Goal: Information Seeking & Learning: Learn about a topic

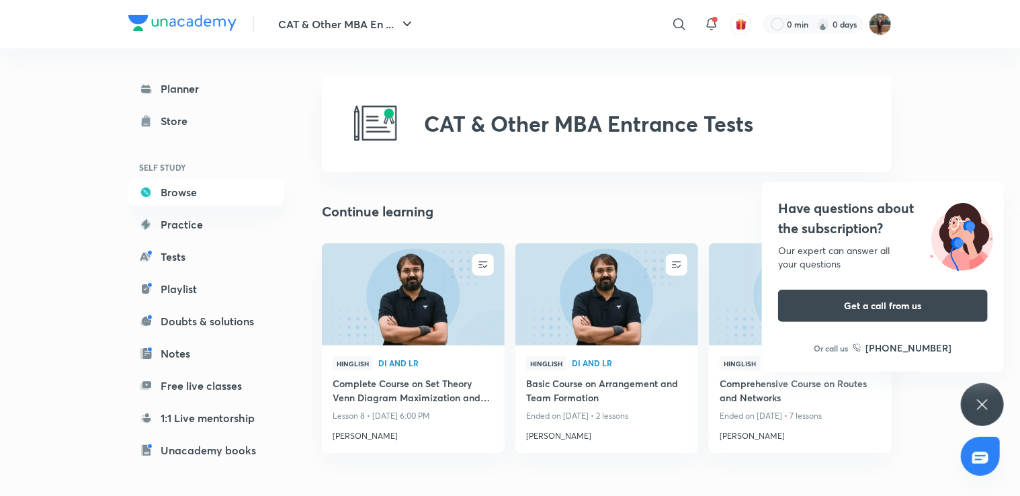
click at [999, 410] on div "Have questions about the subscription? Our expert can answer all your questions…" at bounding box center [981, 404] width 43 height 43
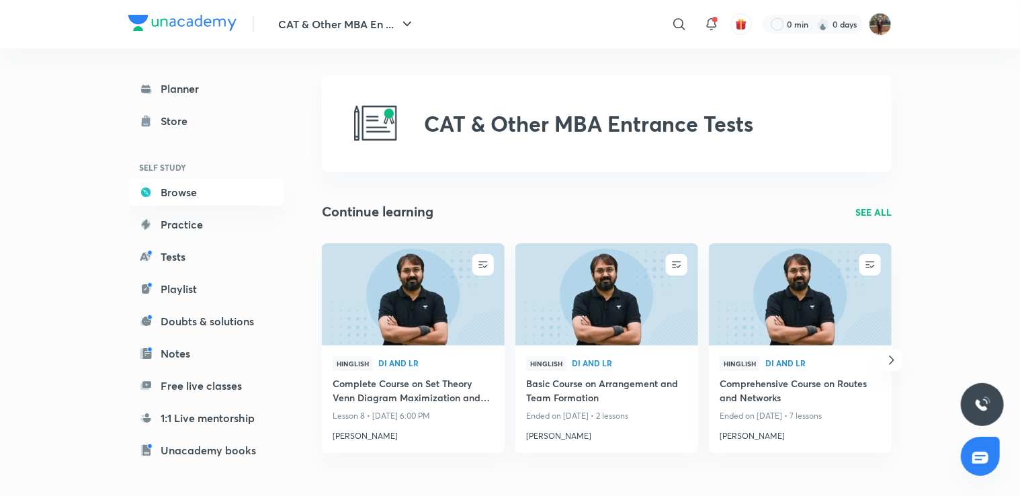
click at [881, 26] on img at bounding box center [879, 24] width 23 height 23
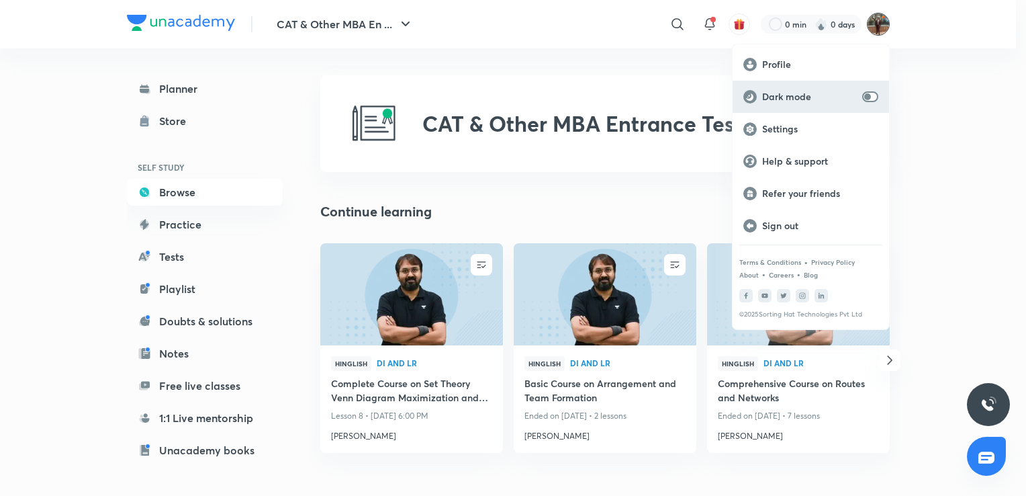
click at [852, 87] on div "Dark mode" at bounding box center [811, 97] width 156 height 32
checkbox input "true"
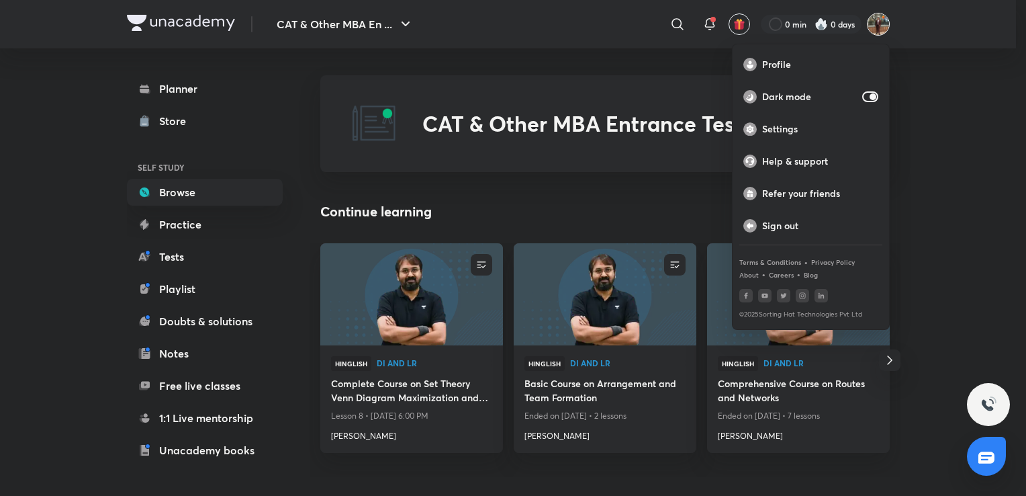
click at [67, 171] on div at bounding box center [513, 248] width 1026 height 496
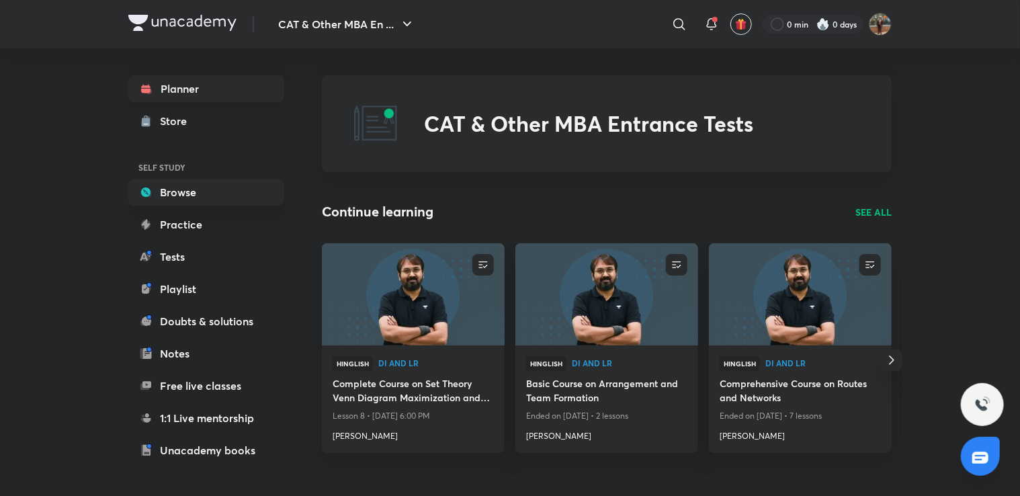
click at [195, 94] on link "Planner" at bounding box center [206, 88] width 156 height 27
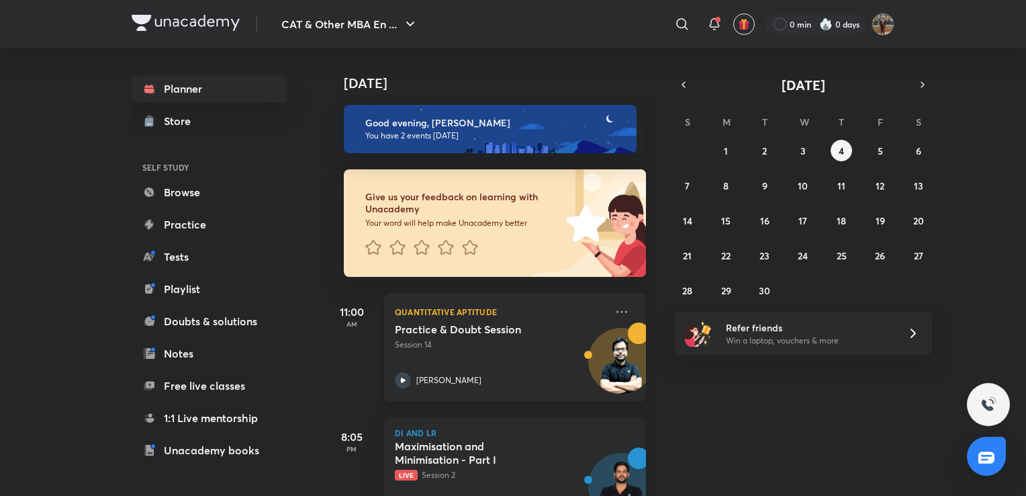
scroll to position [51, 0]
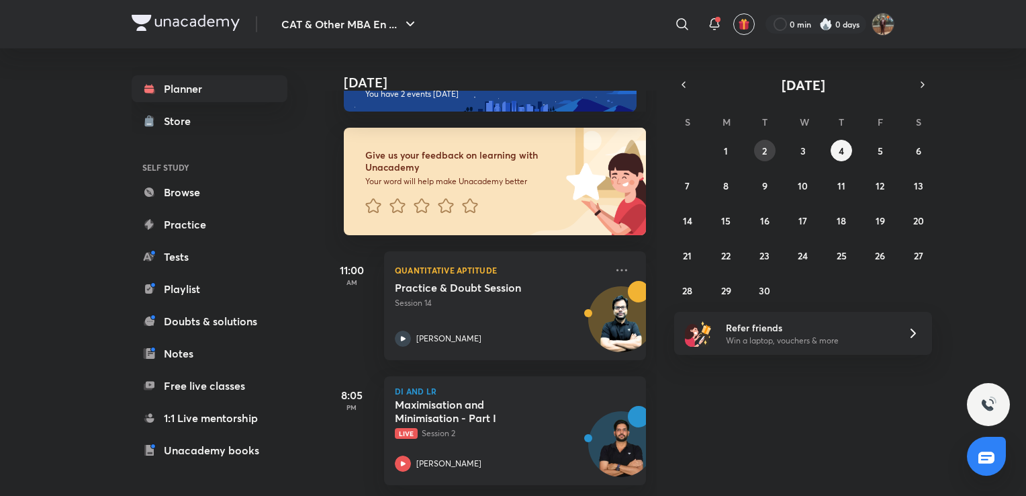
click at [767, 149] on button "2" at bounding box center [764, 150] width 21 height 21
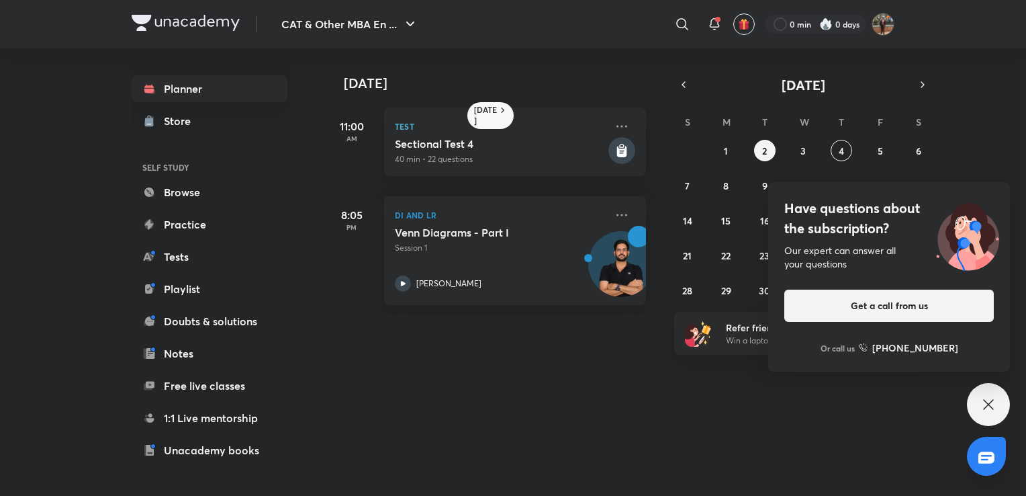
click at [1002, 392] on div "Have questions about the subscription? Our expert can answer all your questions…" at bounding box center [988, 404] width 43 height 43
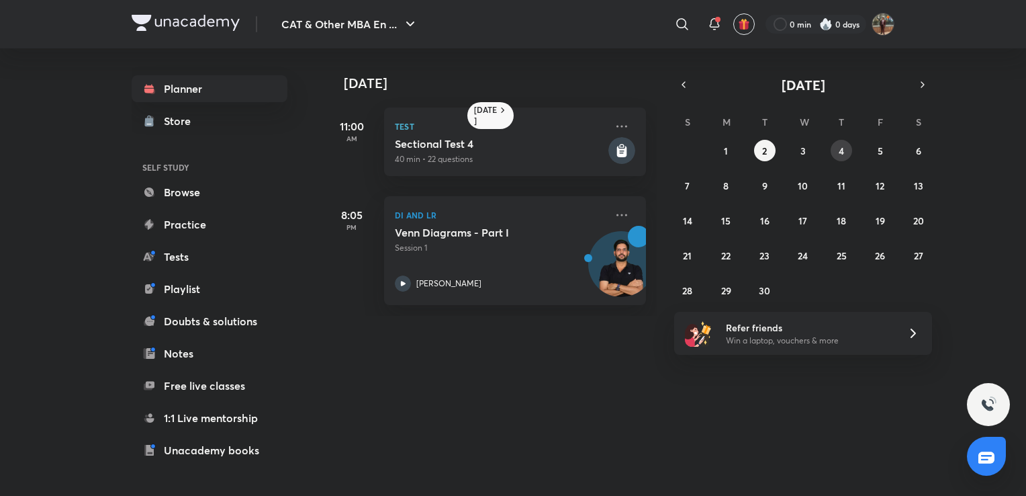
click at [837, 150] on button "4" at bounding box center [841, 150] width 21 height 21
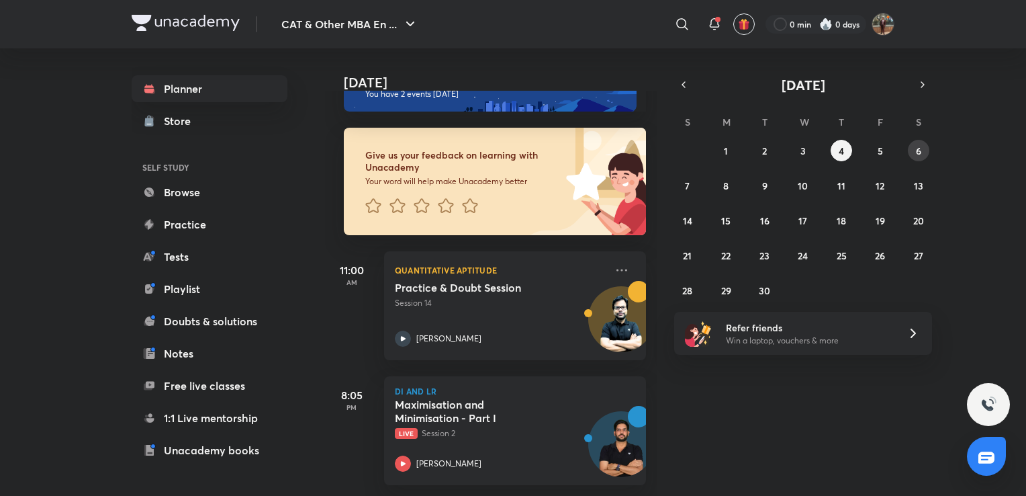
click at [924, 148] on button "6" at bounding box center [918, 150] width 21 height 21
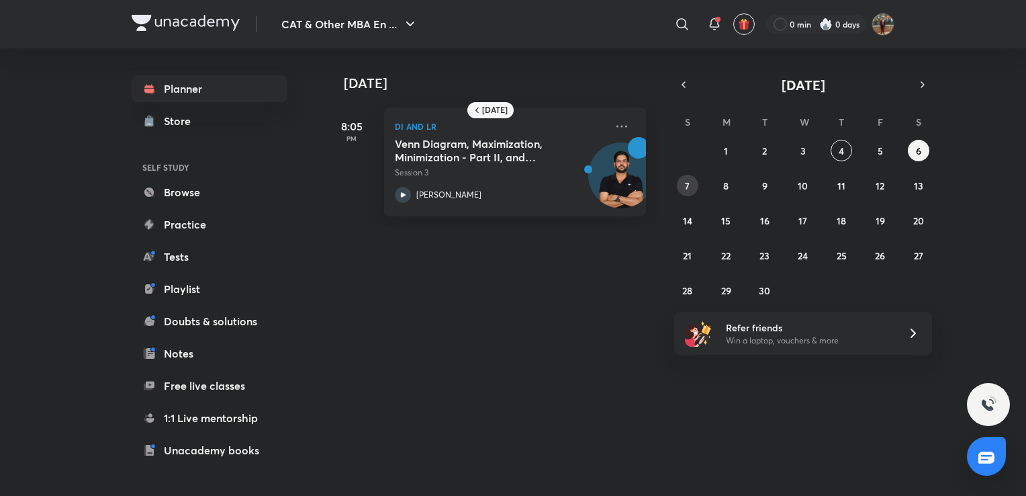
click at [692, 188] on button "7" at bounding box center [687, 185] width 21 height 21
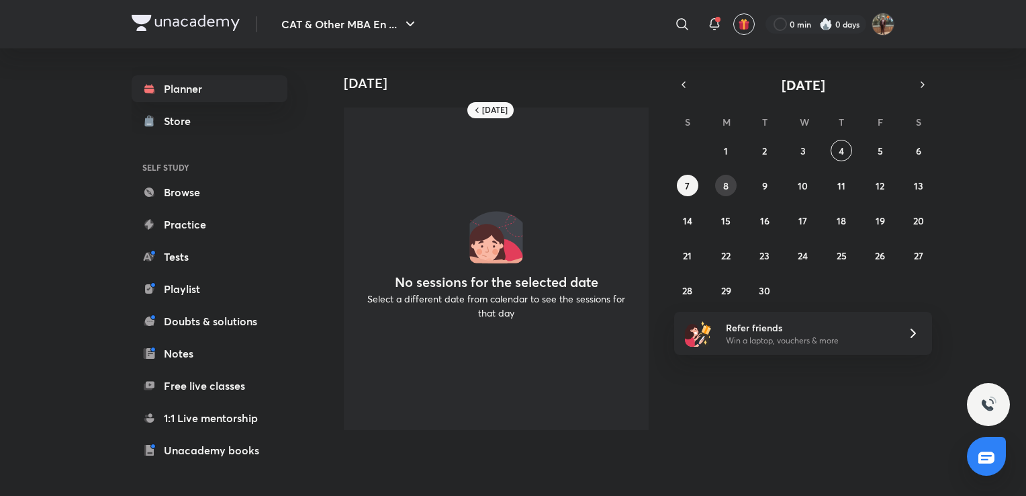
click at [721, 187] on button "8" at bounding box center [725, 185] width 21 height 21
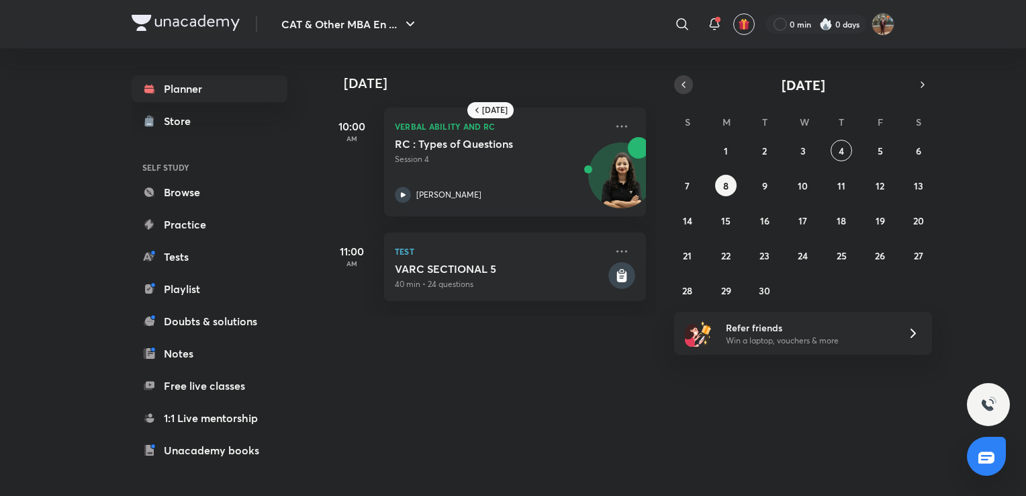
click at [684, 88] on icon "button" at bounding box center [683, 85] width 11 height 12
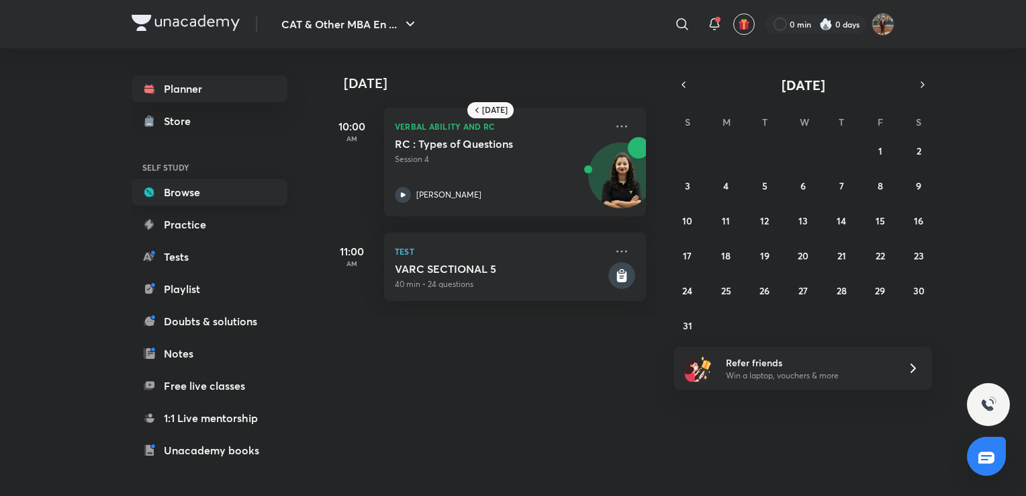
click at [204, 200] on link "Browse" at bounding box center [210, 192] width 156 height 27
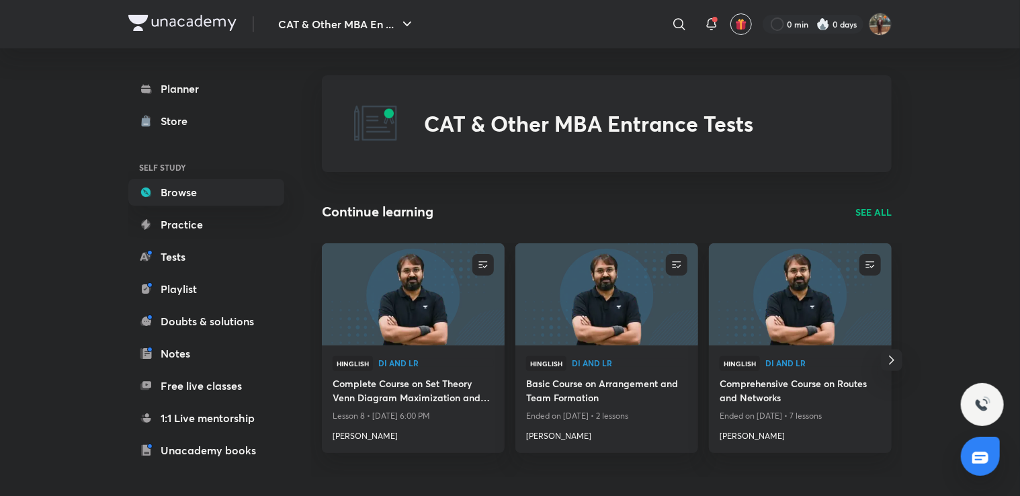
scroll to position [13, 0]
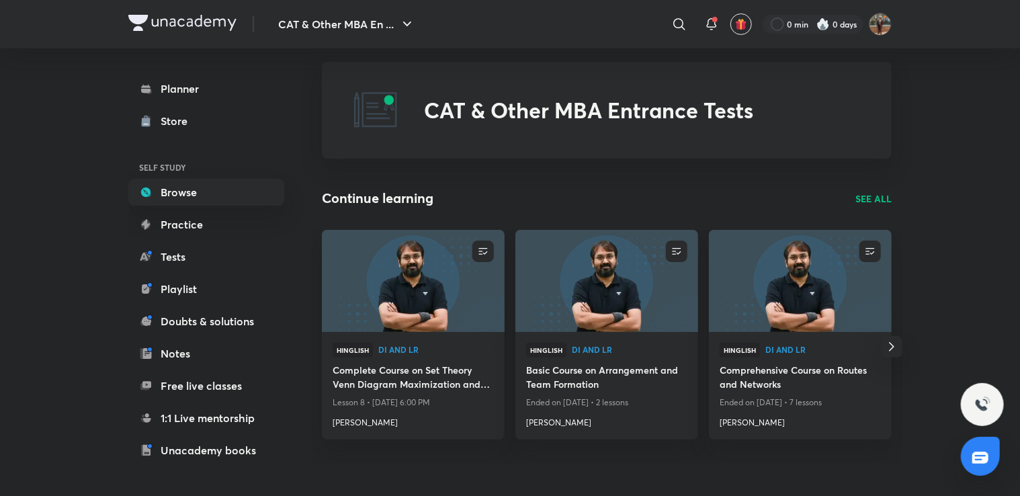
click at [865, 192] on p "SEE ALL" at bounding box center [873, 198] width 36 height 14
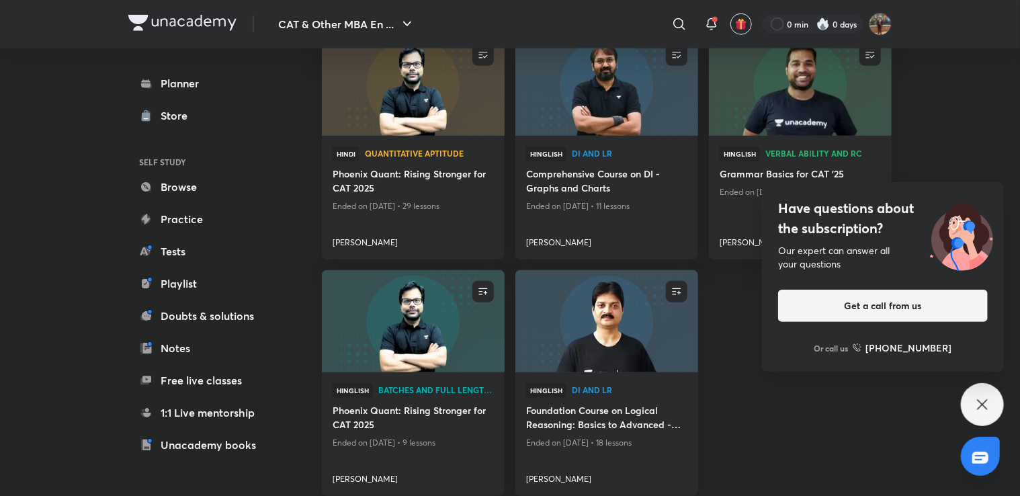
scroll to position [636, 0]
click at [981, 406] on icon at bounding box center [982, 404] width 16 height 16
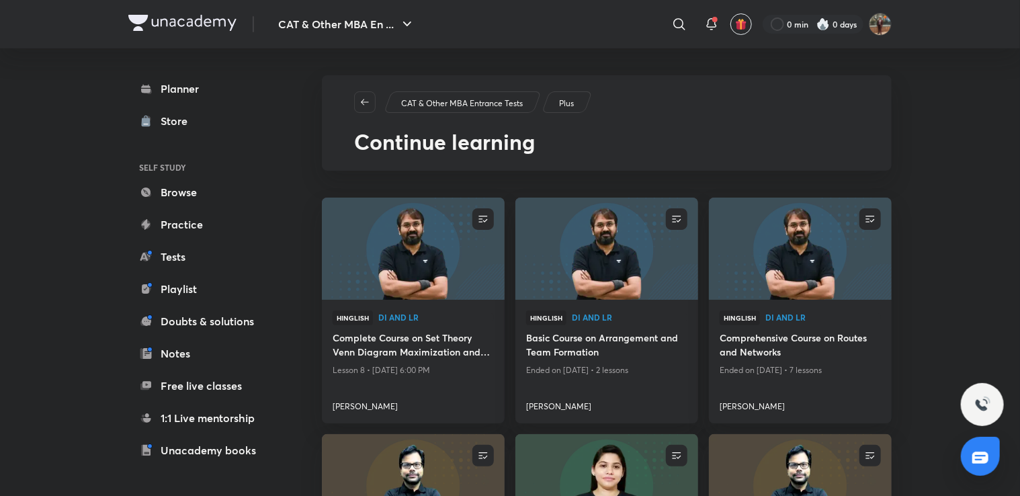
scroll to position [10, 0]
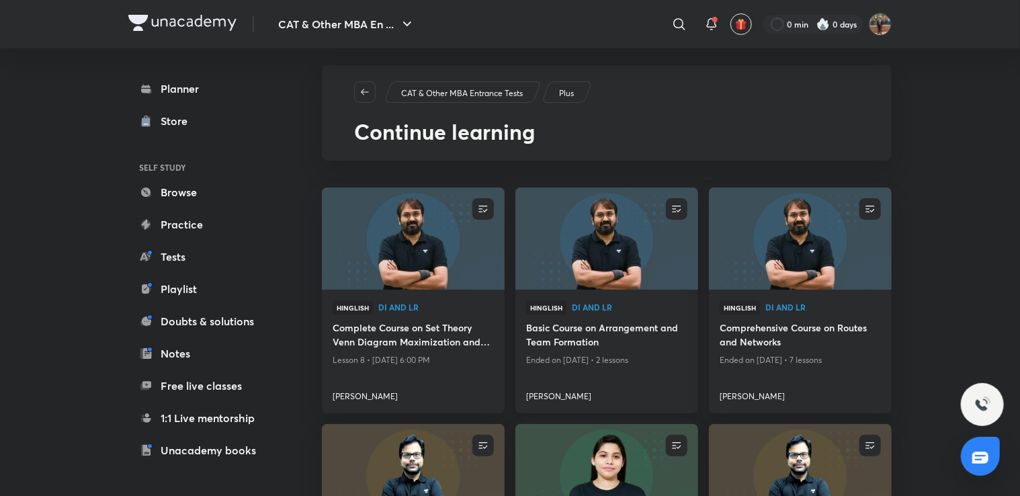
click at [604, 336] on h4 "Basic Course on Arrangement and Team Formation" at bounding box center [606, 335] width 161 height 31
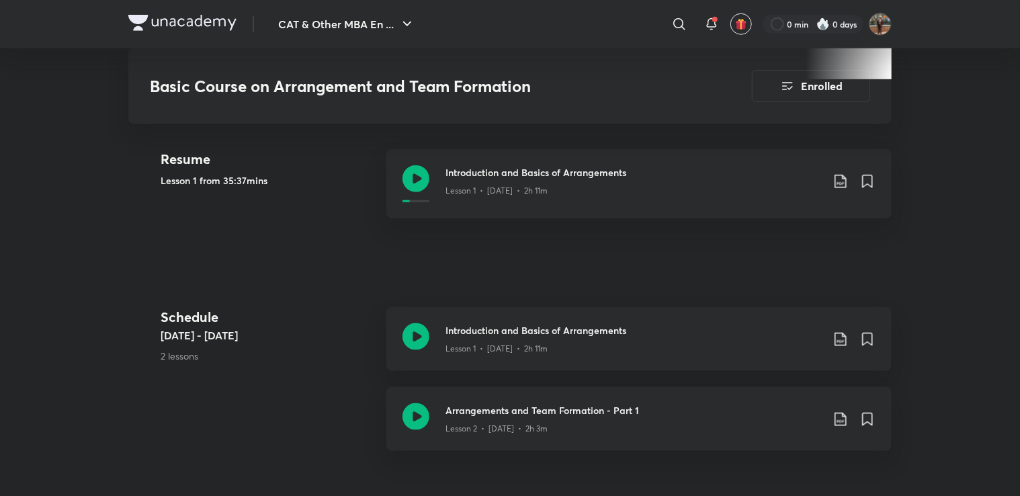
scroll to position [642, 0]
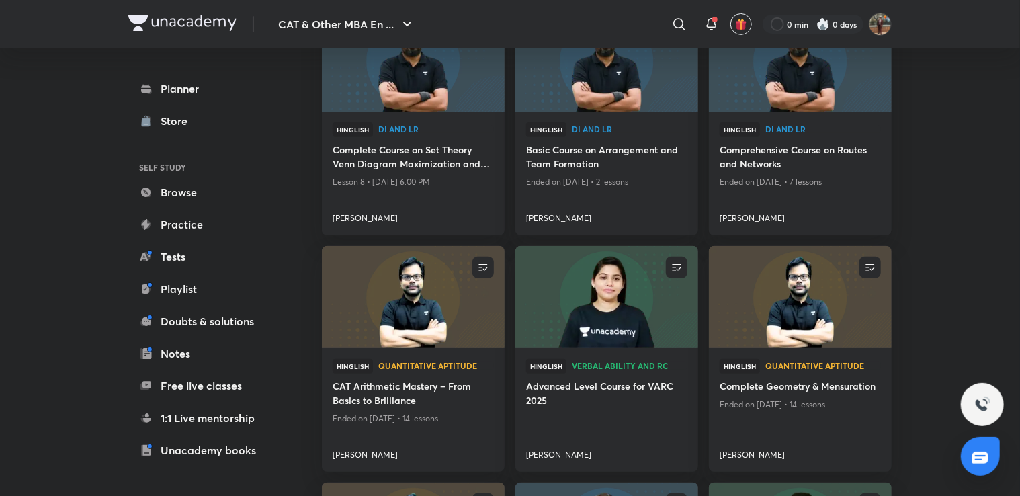
scroll to position [191, 0]
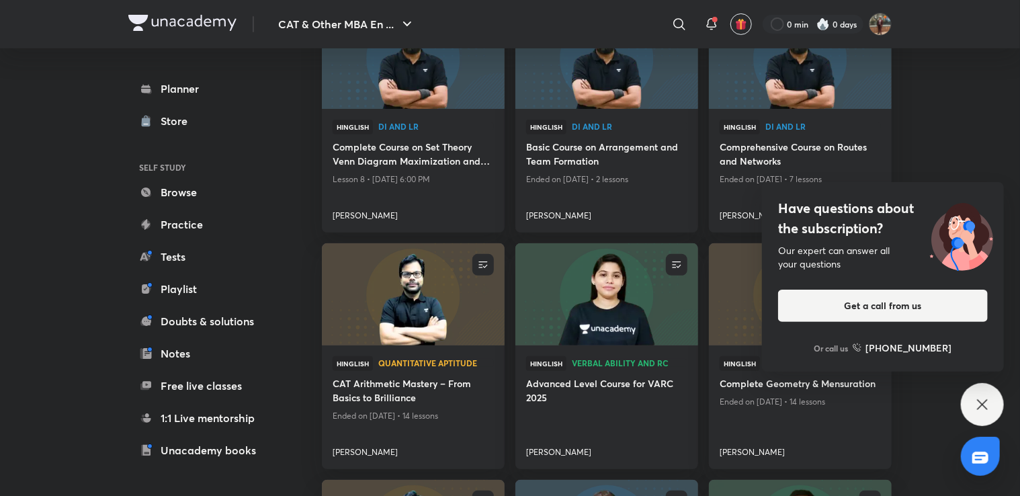
click at [998, 396] on div "Have questions about the subscription? Our expert can answer all your questions…" at bounding box center [981, 404] width 43 height 43
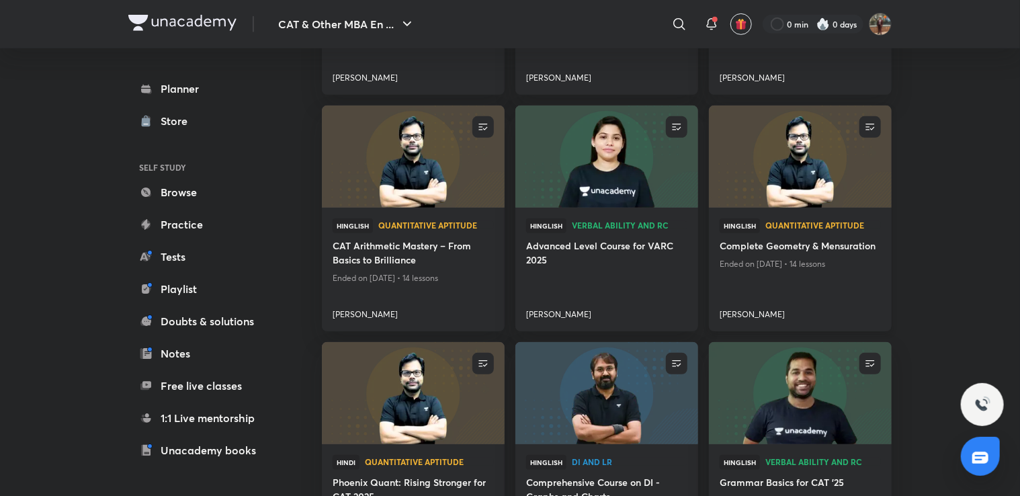
scroll to position [330, 0]
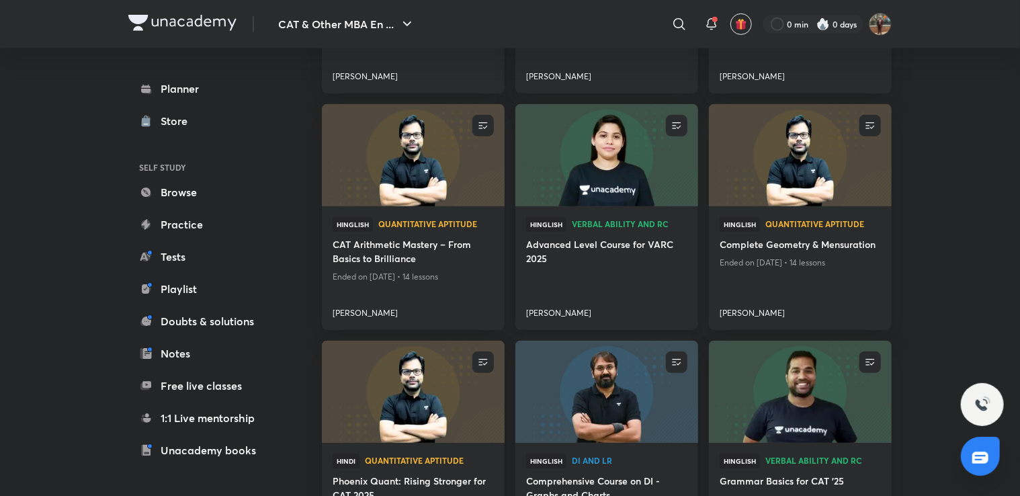
click at [573, 186] on img at bounding box center [606, 155] width 186 height 104
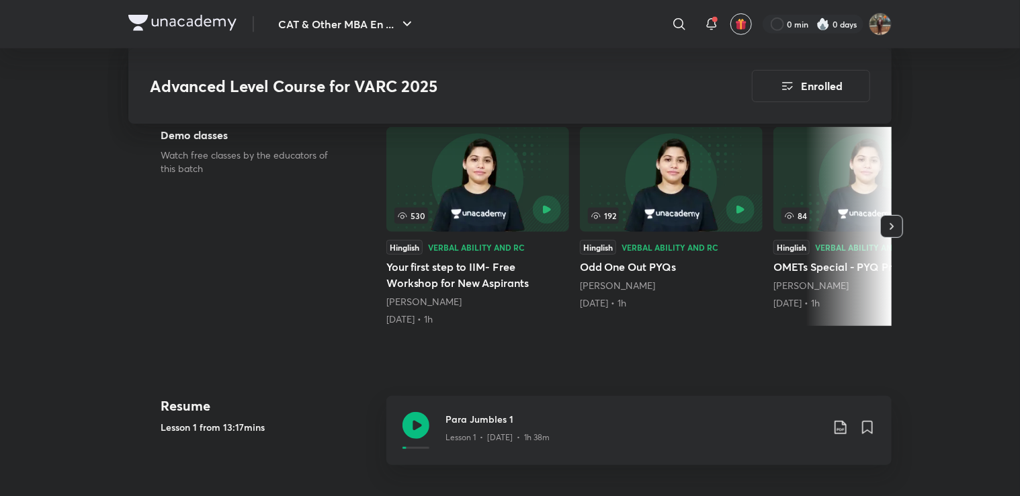
scroll to position [375, 0]
